Goal: Task Accomplishment & Management: Complete application form

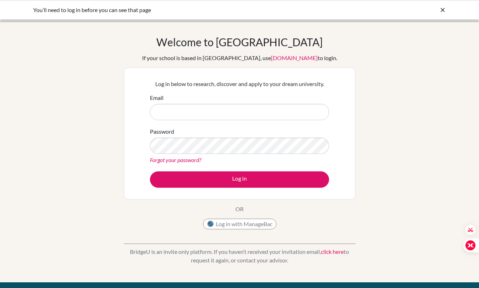
type input "deepa.sajikumar@candorschool.com"
click at [237, 184] on button "Log in" at bounding box center [239, 180] width 179 height 16
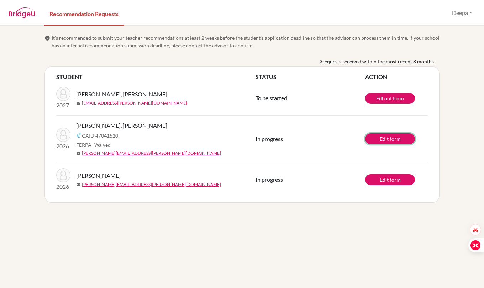
click at [378, 136] on link "Edit form" at bounding box center [390, 138] width 50 height 11
